Goal: Information Seeking & Learning: Learn about a topic

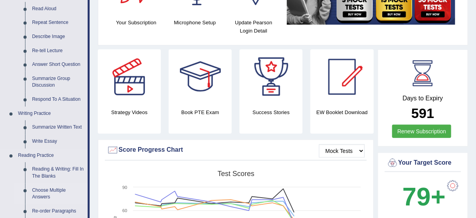
scroll to position [125, 0]
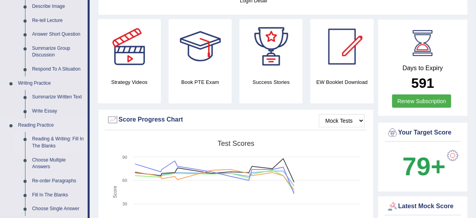
click at [38, 144] on link "Reading & Writing: Fill In The Blanks" at bounding box center [58, 142] width 59 height 21
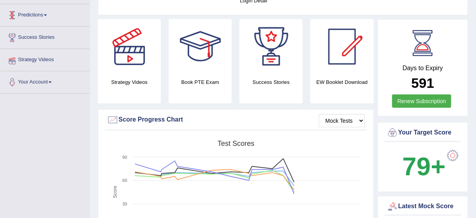
scroll to position [140, 0]
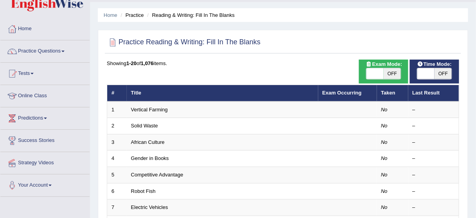
scroll to position [31, 0]
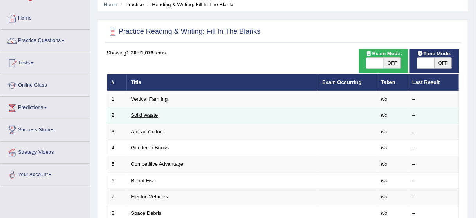
click at [146, 113] on link "Solid Waste" at bounding box center [144, 115] width 27 height 6
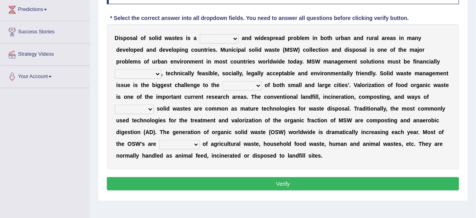
scroll to position [140, 0]
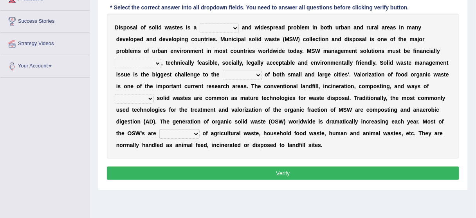
click at [226, 27] on select "slanting stinging stalling shafting" at bounding box center [219, 27] width 39 height 9
click at [273, 30] on div "D i s p o s a l o f s o l i d w a s t e s i s a slanting stinging stalling shaf…" at bounding box center [283, 86] width 352 height 145
click at [429, 48] on b "i" at bounding box center [430, 51] width 2 height 6
click at [161, 59] on select "unattainable sustainable objectionable treasonable" at bounding box center [138, 63] width 47 height 9
select select "sustainable"
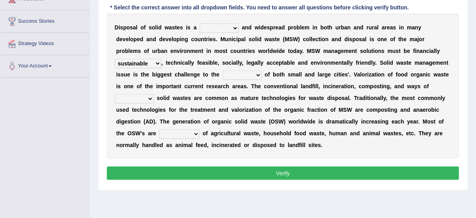
click at [161, 59] on select "unattainable sustainable objectionable treasonable" at bounding box center [138, 63] width 47 height 9
click at [223, 70] on select "plants culture authorities history" at bounding box center [242, 74] width 39 height 9
select select "authorities"
click at [223, 70] on select "plants culture authorities history" at bounding box center [242, 74] width 39 height 9
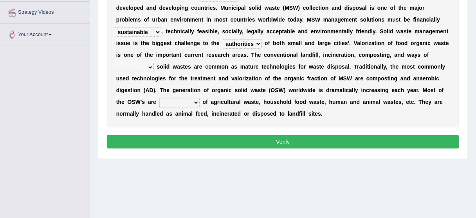
click at [154, 63] on select "reserving preserving deserving handling" at bounding box center [134, 67] width 39 height 9
click at [422, 94] on div "D i s p o s a l o f s o l i d w a s t e s i s a slanting stinging stalling shaf…" at bounding box center [283, 54] width 352 height 145
click at [154, 63] on select "reserving preserving deserving handling" at bounding box center [134, 67] width 39 height 9
select select "handling"
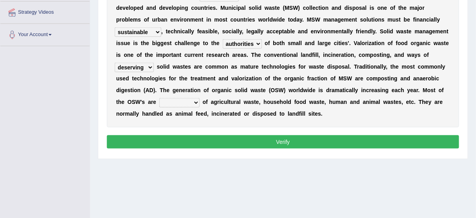
click at [154, 63] on select "reserving preserving deserving handling" at bounding box center [134, 67] width 39 height 9
click at [161, 101] on select "composed disposed composing disposing" at bounding box center [179, 102] width 40 height 9
select select "composed"
click at [159, 98] on select "composed disposed composing disposing" at bounding box center [179, 102] width 40 height 9
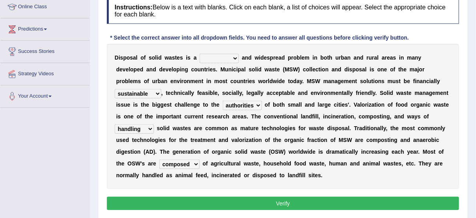
scroll to position [108, 0]
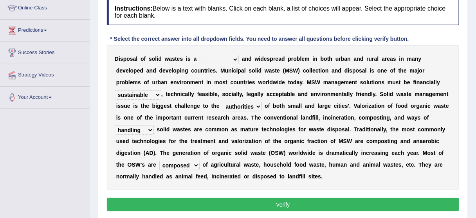
click at [228, 55] on select "slanting stinging stalling shafting" at bounding box center [219, 59] width 39 height 9
select select "stinging"
click at [200, 55] on select "slanting stinging stalling shafting" at bounding box center [219, 59] width 39 height 9
click at [227, 201] on button "Verify" at bounding box center [283, 204] width 352 height 13
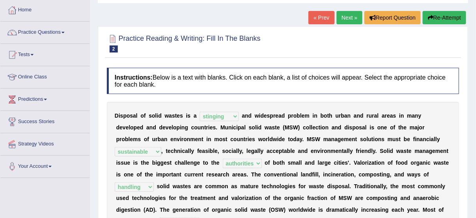
scroll to position [0, 0]
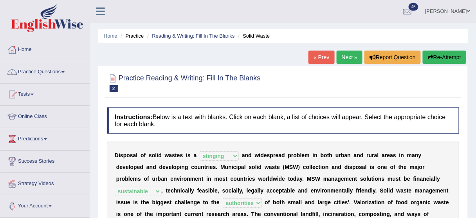
click at [344, 58] on link "Next »" at bounding box center [349, 56] width 26 height 13
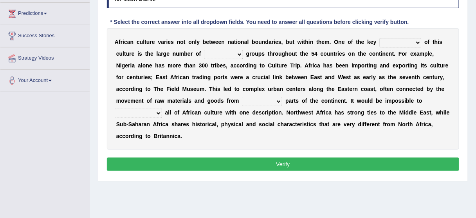
click at [387, 43] on select "conjectures features issues doubts" at bounding box center [401, 42] width 42 height 9
select select "conjectures"
click at [380, 38] on select "conjectures features issues doubts" at bounding box center [401, 42] width 42 height 9
click at [222, 52] on select "ethic ethnic eugenic epic" at bounding box center [223, 54] width 39 height 9
select select "ethnic"
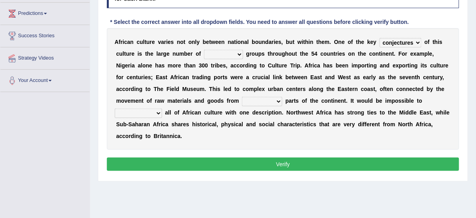
click at [204, 50] on select "ethic ethnic eugenic epic" at bounding box center [223, 54] width 39 height 9
click at [257, 99] on select "forelocked interlocked unlocked landlocked" at bounding box center [262, 101] width 40 height 9
click at [301, 132] on div "A f r i c a n c u l t u r e v a r i e s n o t o n l y b e t w e e n n a t i o n…" at bounding box center [283, 88] width 352 height 121
click at [156, 111] on select "characterize conceptualize symbolize synthesize" at bounding box center [138, 112] width 47 height 9
select select "characterize"
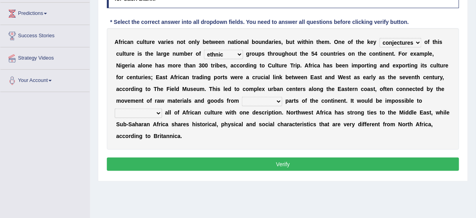
click at [115, 108] on select "characterize conceptualize symbolize synthesize" at bounding box center [138, 112] width 47 height 9
click at [247, 99] on select "forelocked interlocked unlocked landlocked" at bounding box center [262, 101] width 40 height 9
select select "unlocked"
click at [242, 97] on select "forelocked interlocked unlocked landlocked" at bounding box center [262, 101] width 40 height 9
click at [266, 158] on button "Verify" at bounding box center [283, 163] width 352 height 13
